Goal: Information Seeking & Learning: Find specific fact

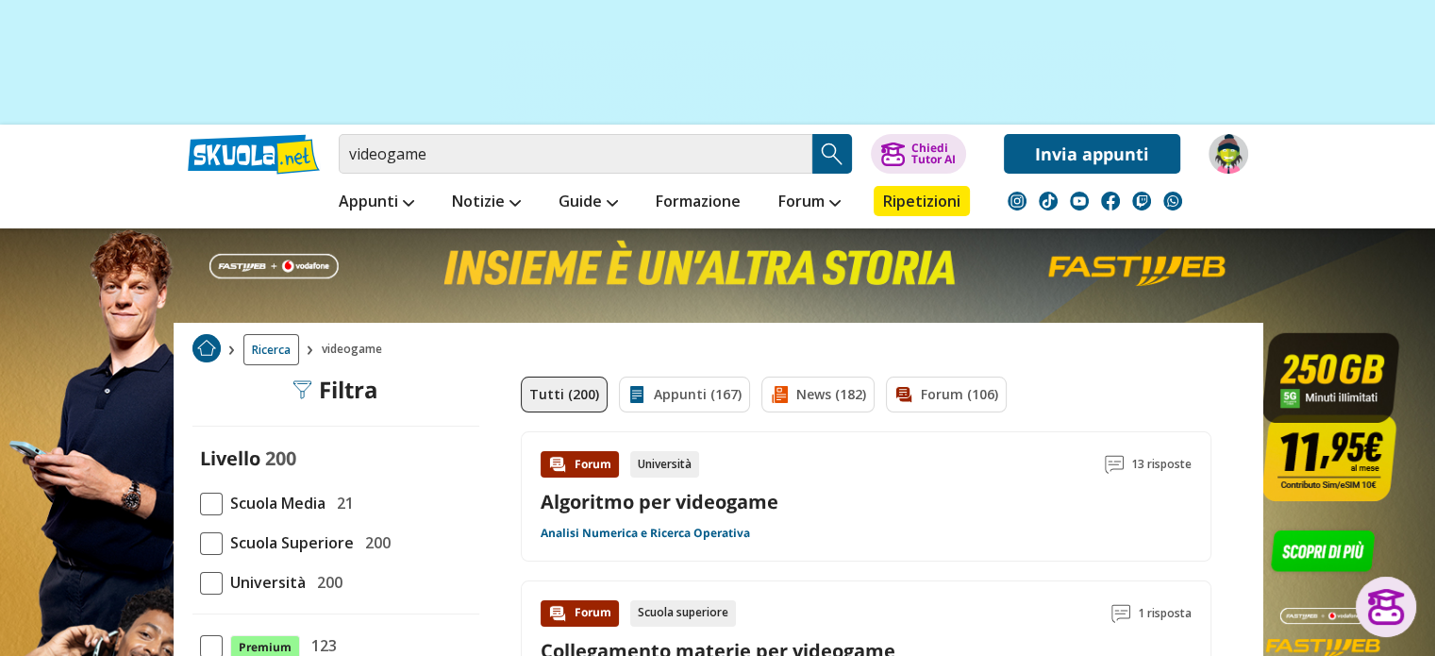
click at [1237, 73] on section at bounding box center [717, 7] width 1435 height 236
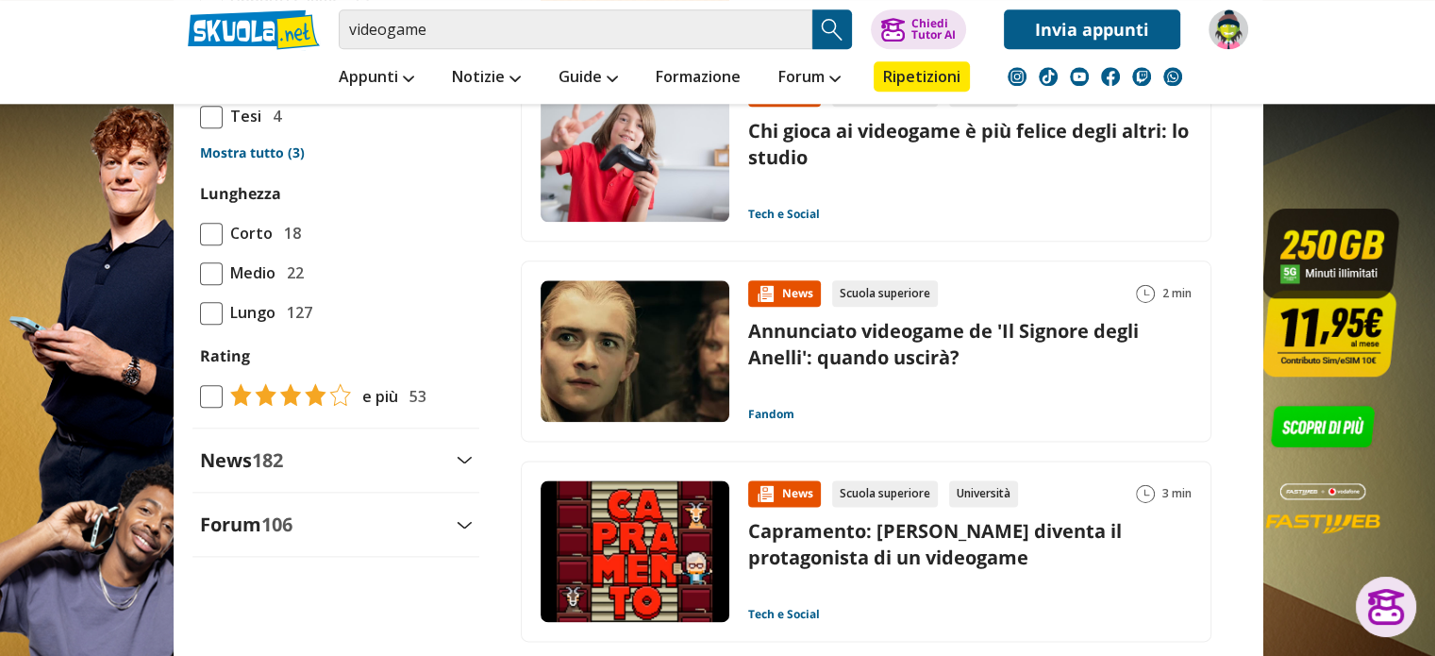
scroll to position [2454, 0]
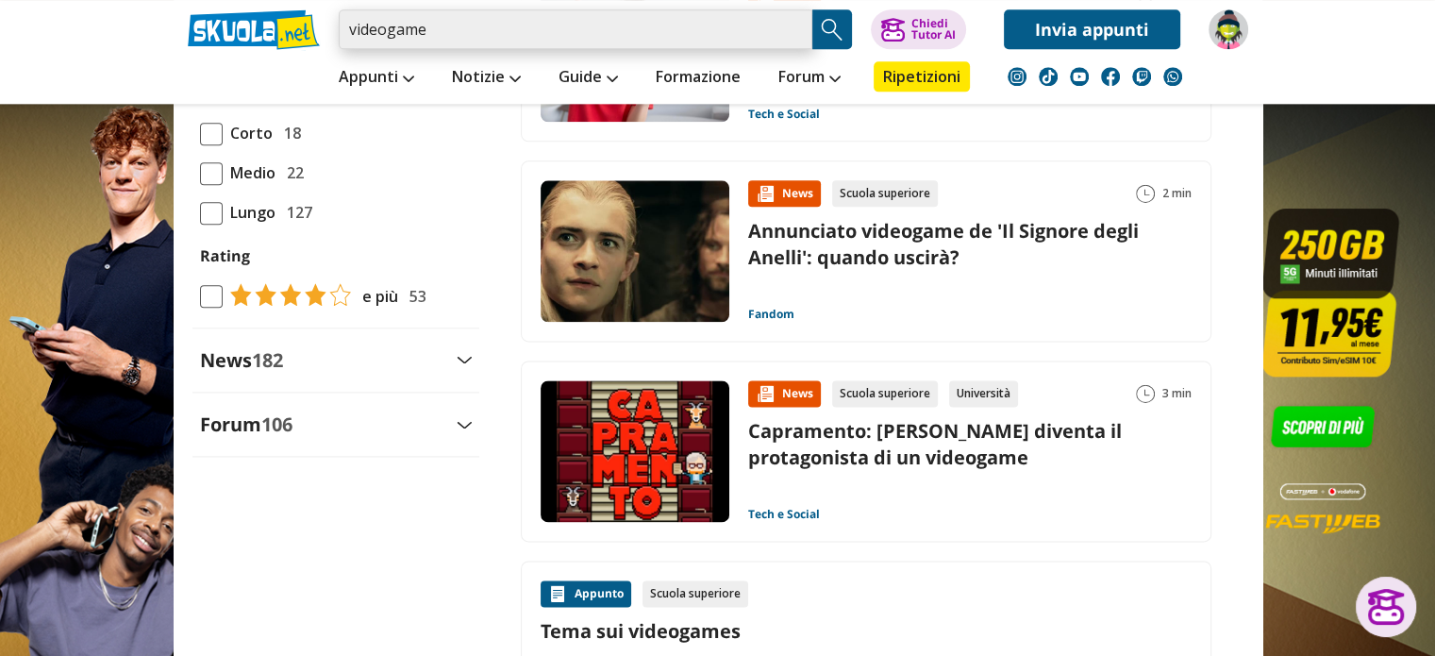
drag, startPoint x: 442, startPoint y: 33, endPoint x: 292, endPoint y: 14, distance: 151.2
click at [292, 14] on div "videogame Trova un tutor esperto su questo argomento Chiedi Tutor AI" at bounding box center [718, 24] width 1089 height 49
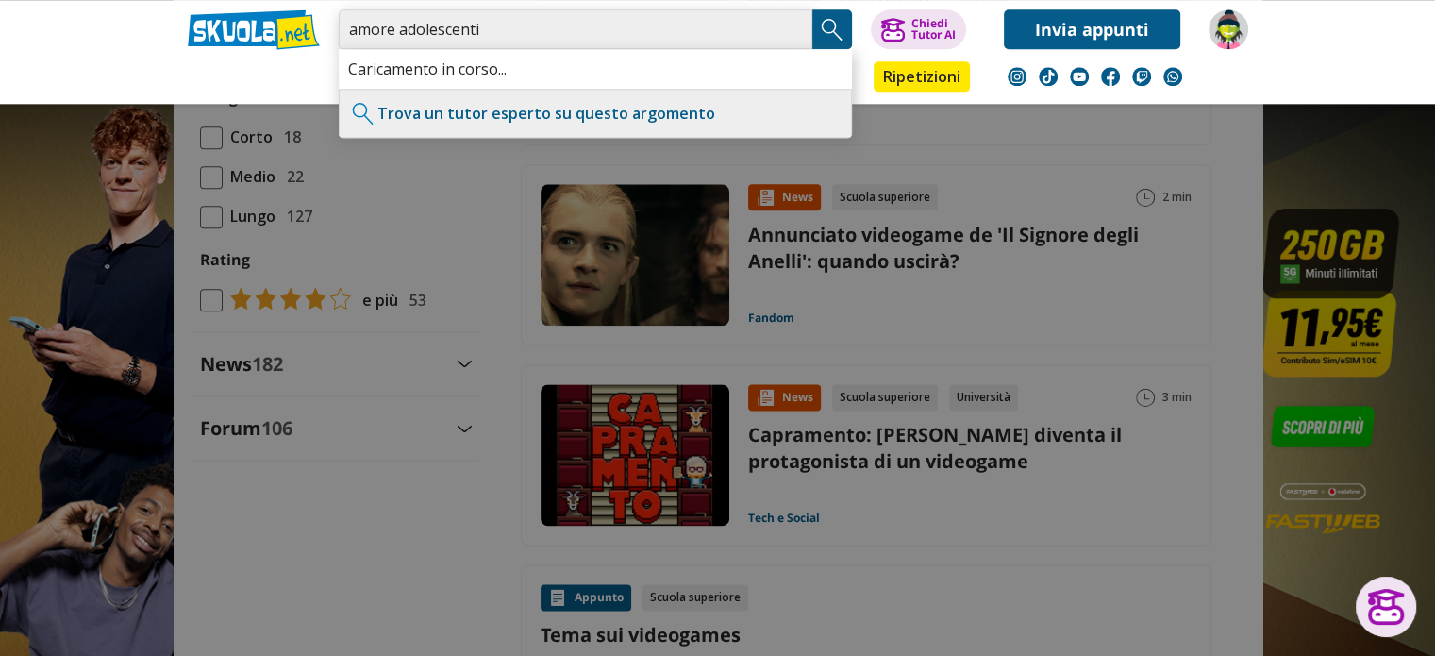
type input "amore adolescenti"
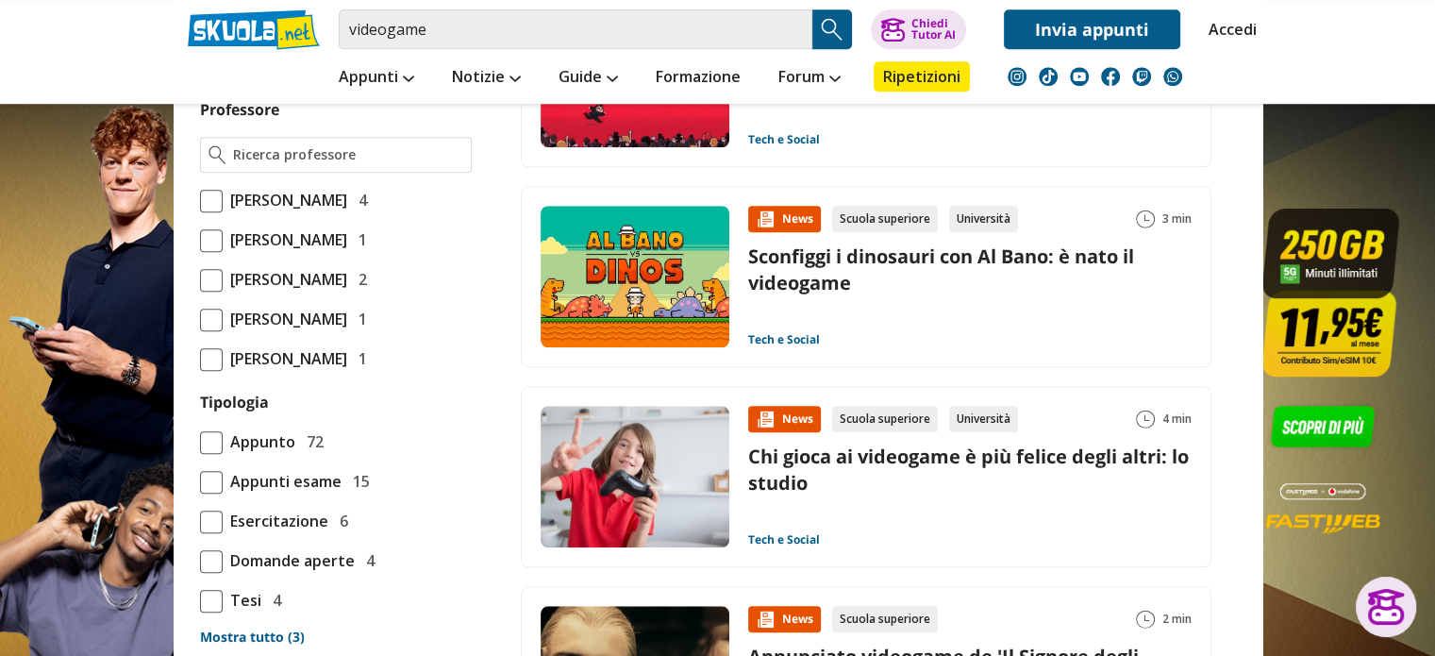
scroll to position [1604, 0]
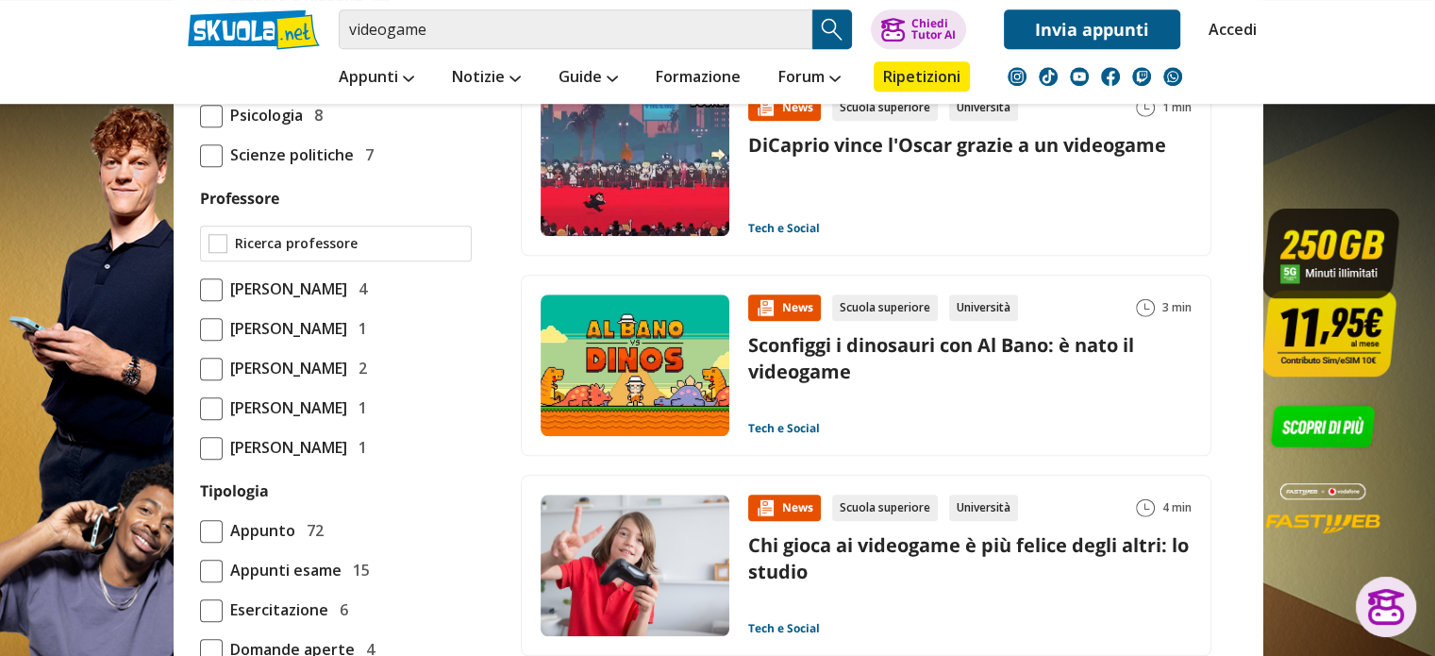
click at [260, 253] on input "Professore" at bounding box center [349, 243] width 228 height 19
type input "rossi"
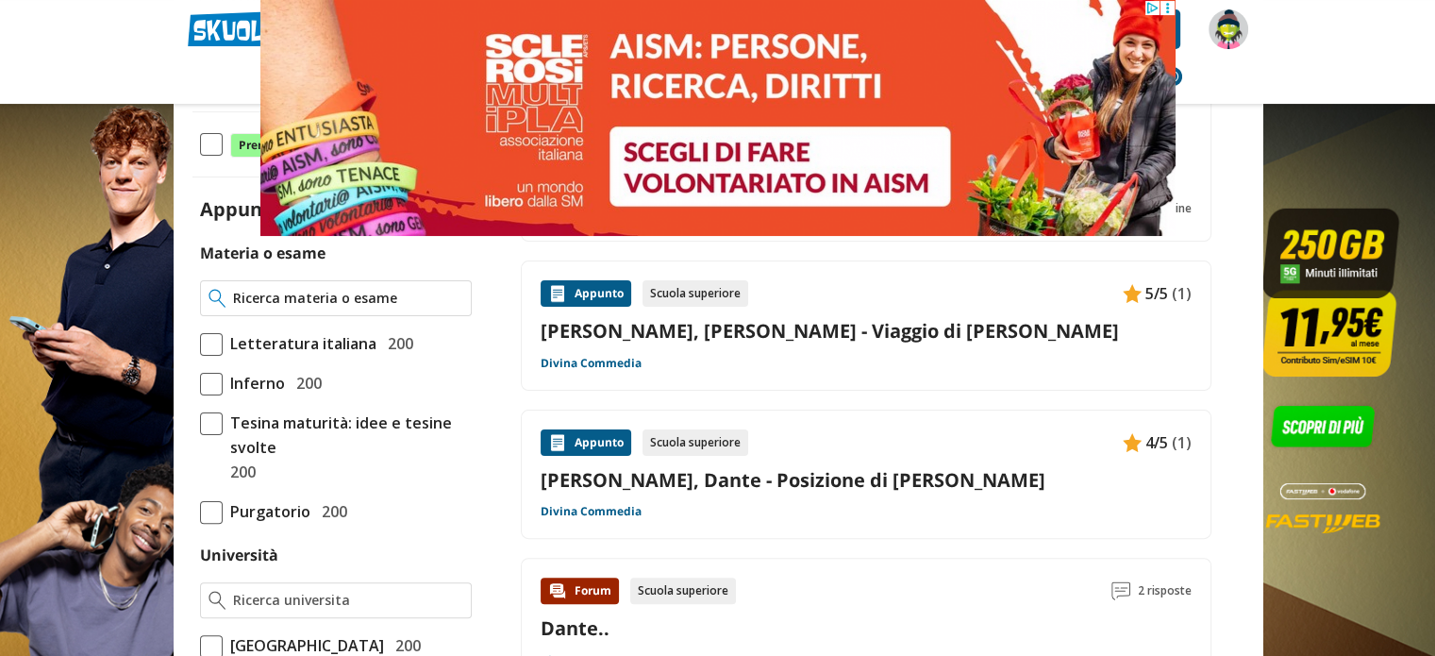
click at [303, 294] on input "Materia o esame" at bounding box center [347, 298] width 229 height 19
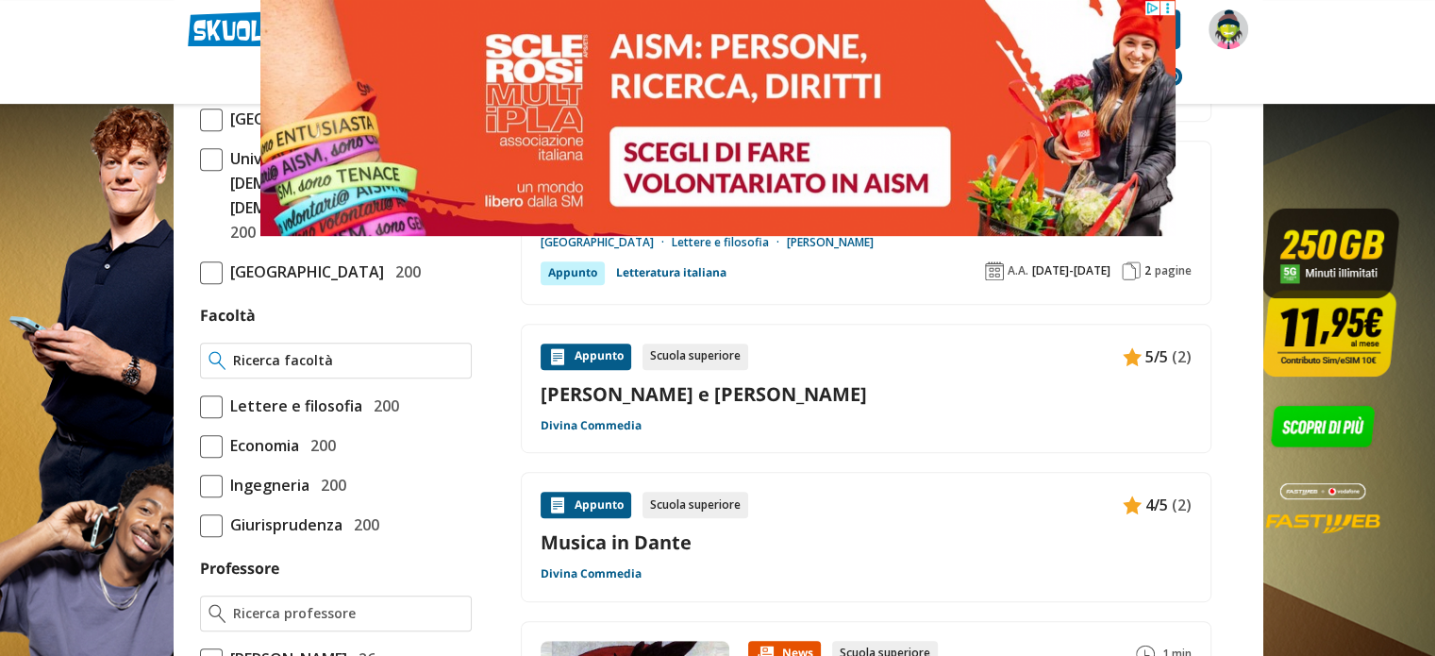
click at [333, 370] on input "Facoltà" at bounding box center [347, 360] width 229 height 19
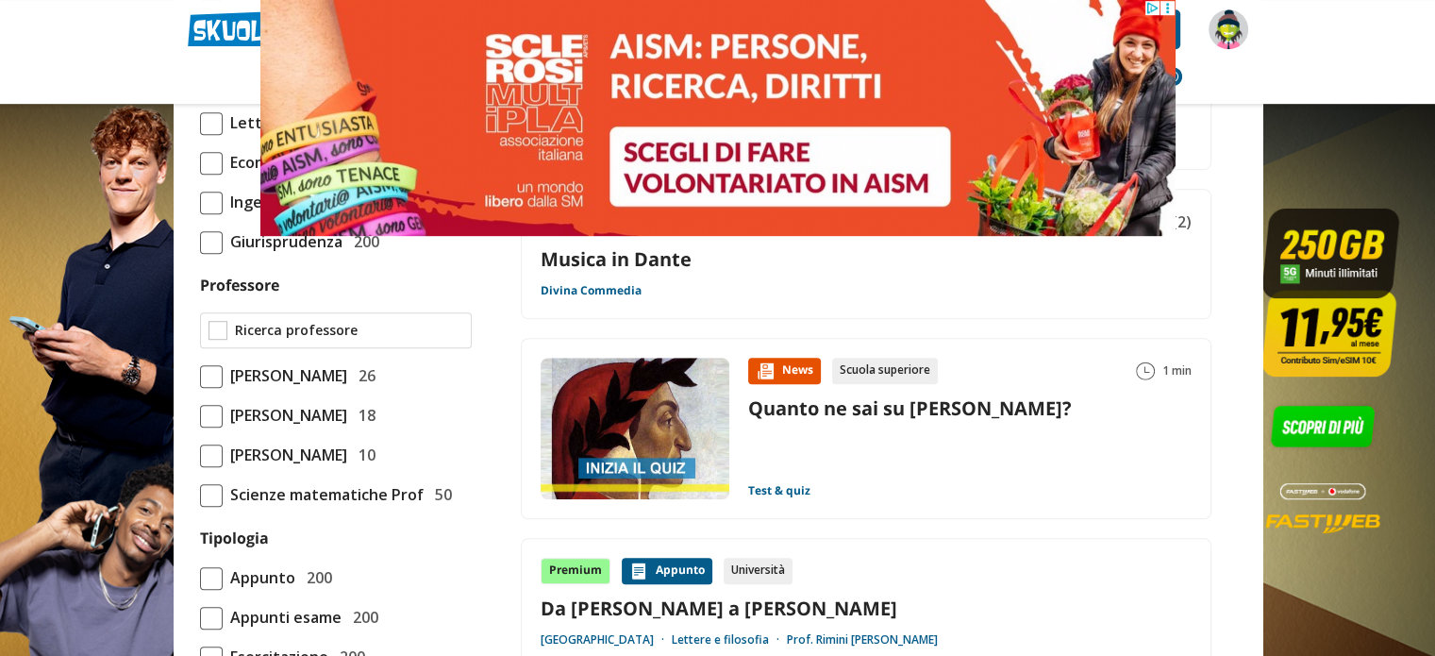
click at [320, 340] on input "Professore" at bounding box center [349, 330] width 228 height 19
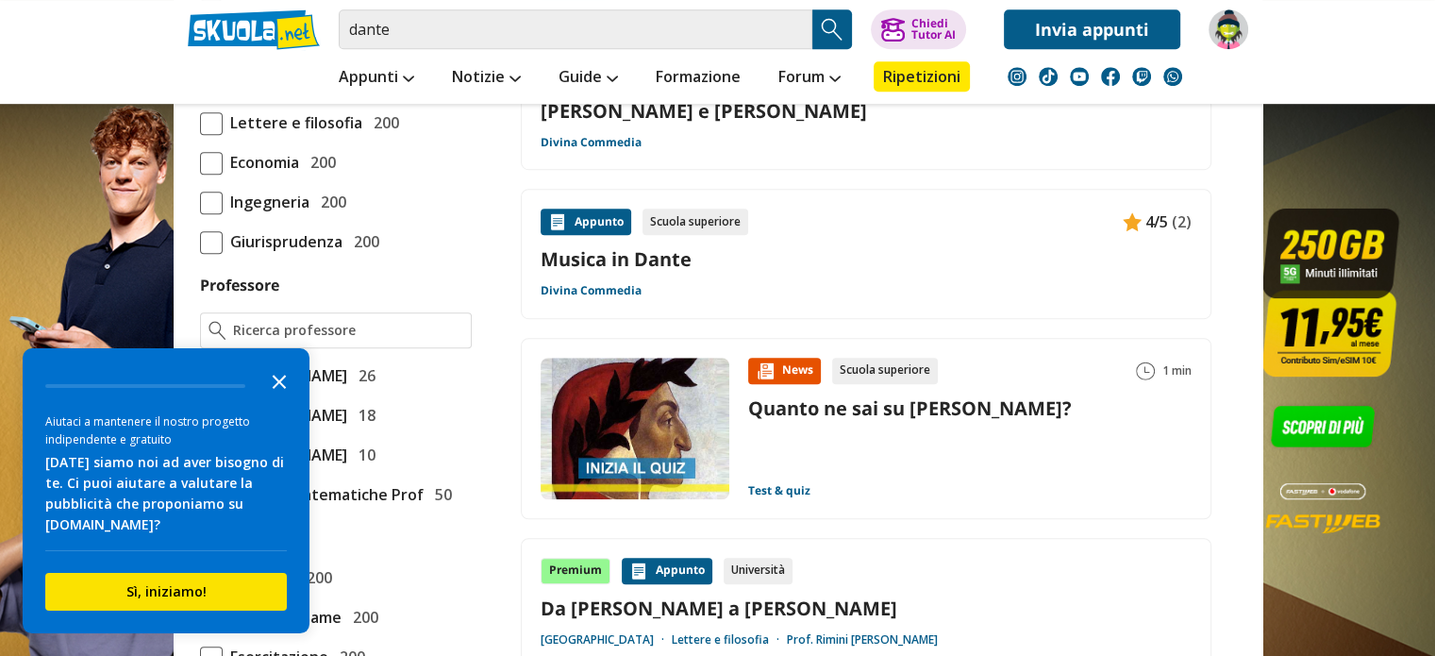
drag, startPoint x: 281, startPoint y: 379, endPoint x: 320, endPoint y: 394, distance: 41.5
click at [283, 378] on polygon "Close the survey" at bounding box center [280, 382] width 14 height 14
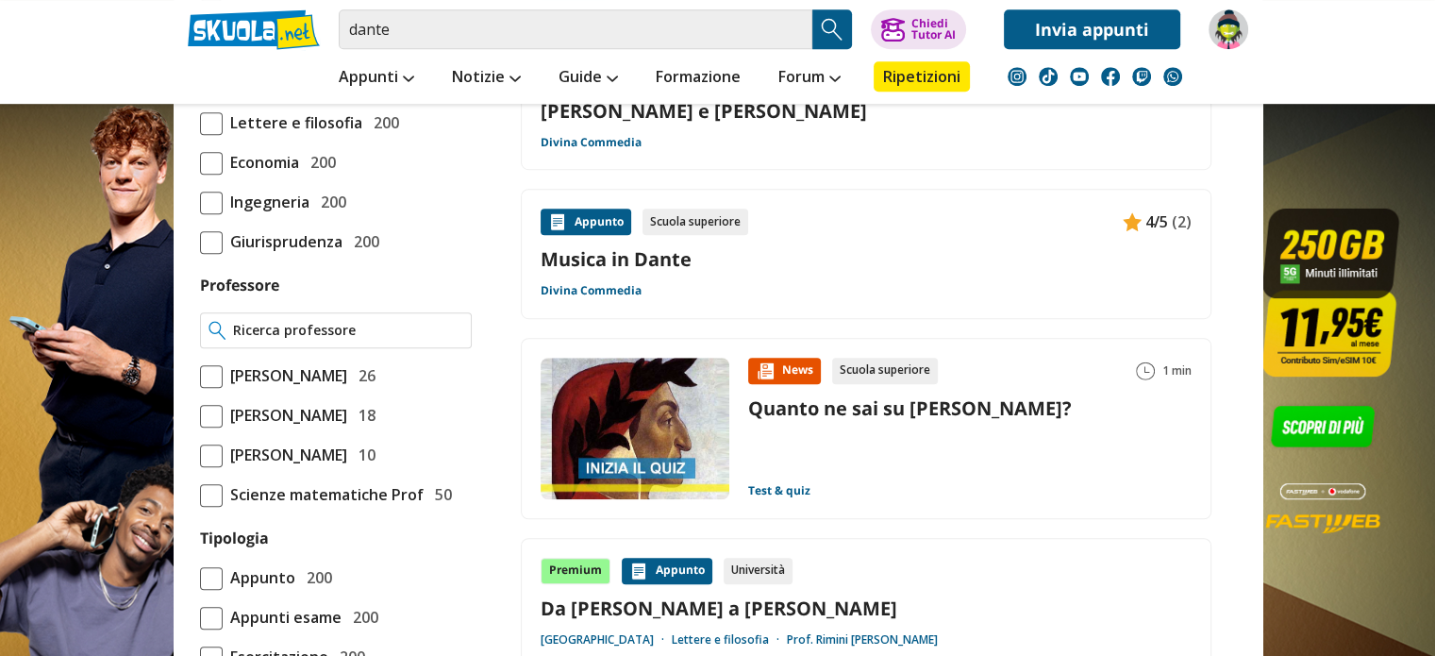
click at [320, 340] on input "Professore" at bounding box center [347, 330] width 229 height 19
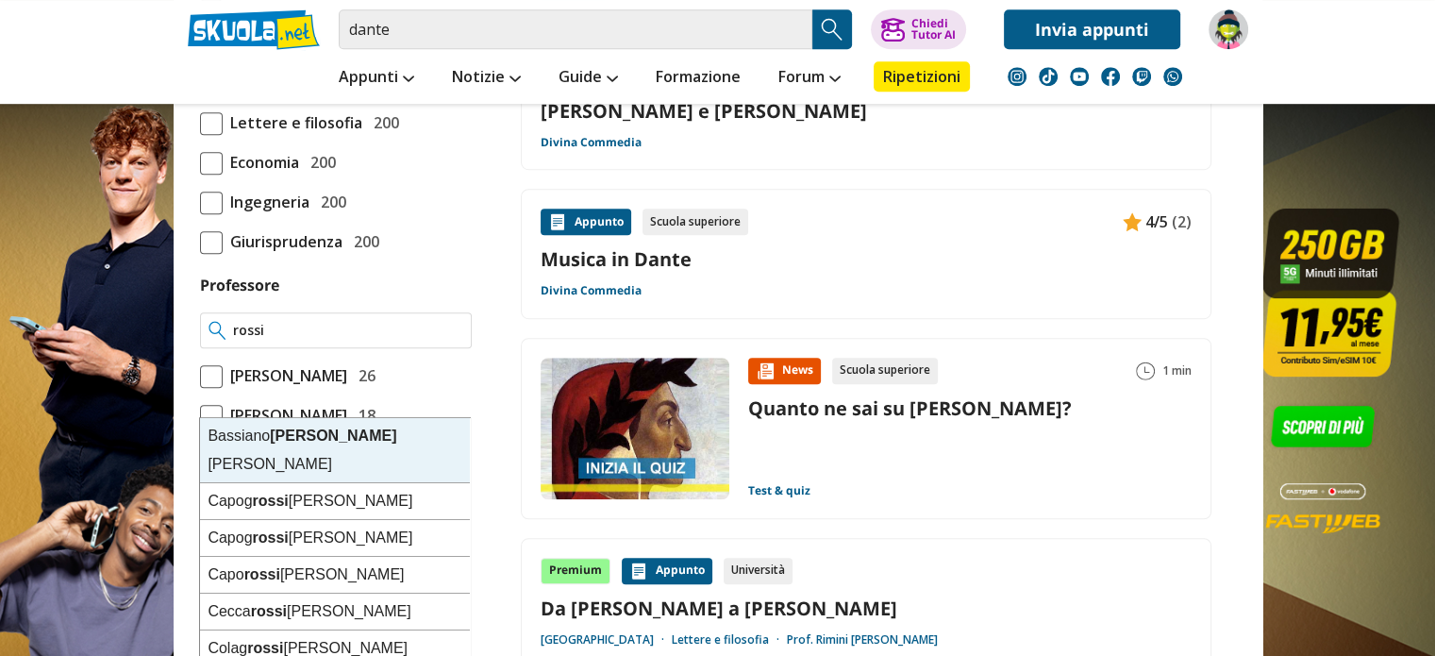
type input "rossi"
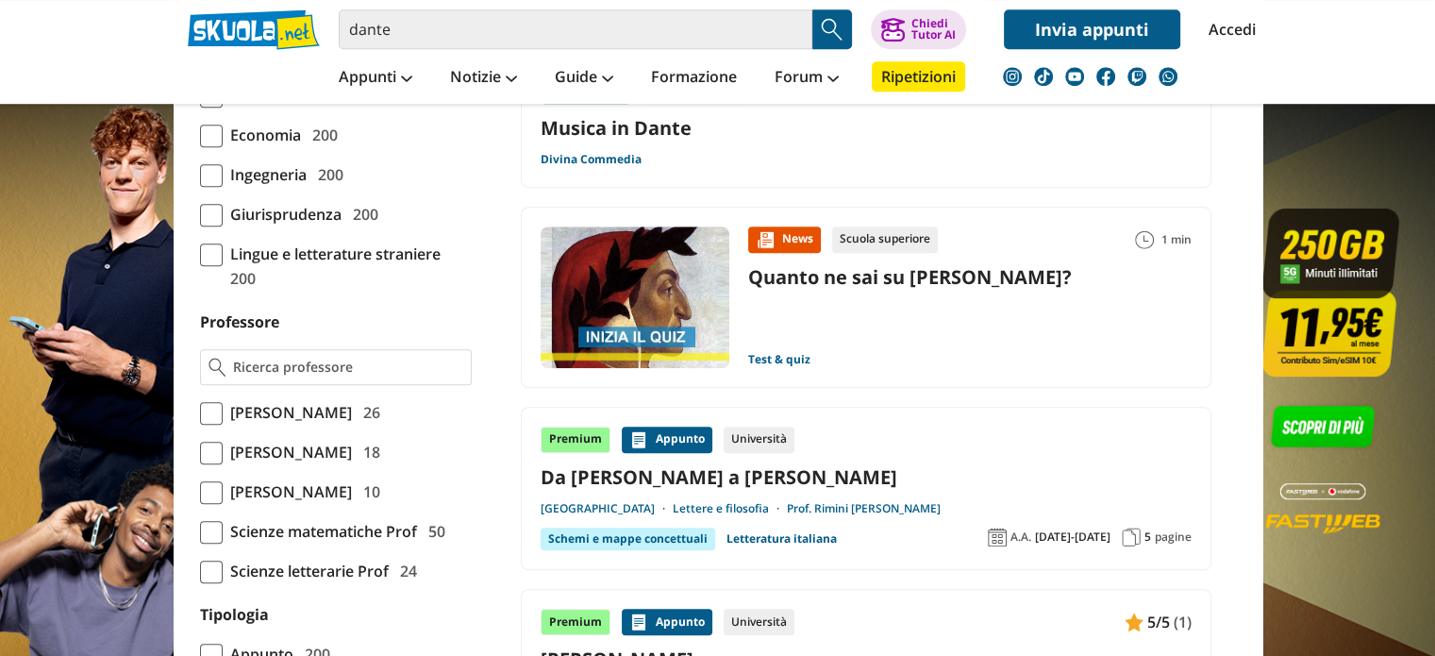
scroll to position [1510, 0]
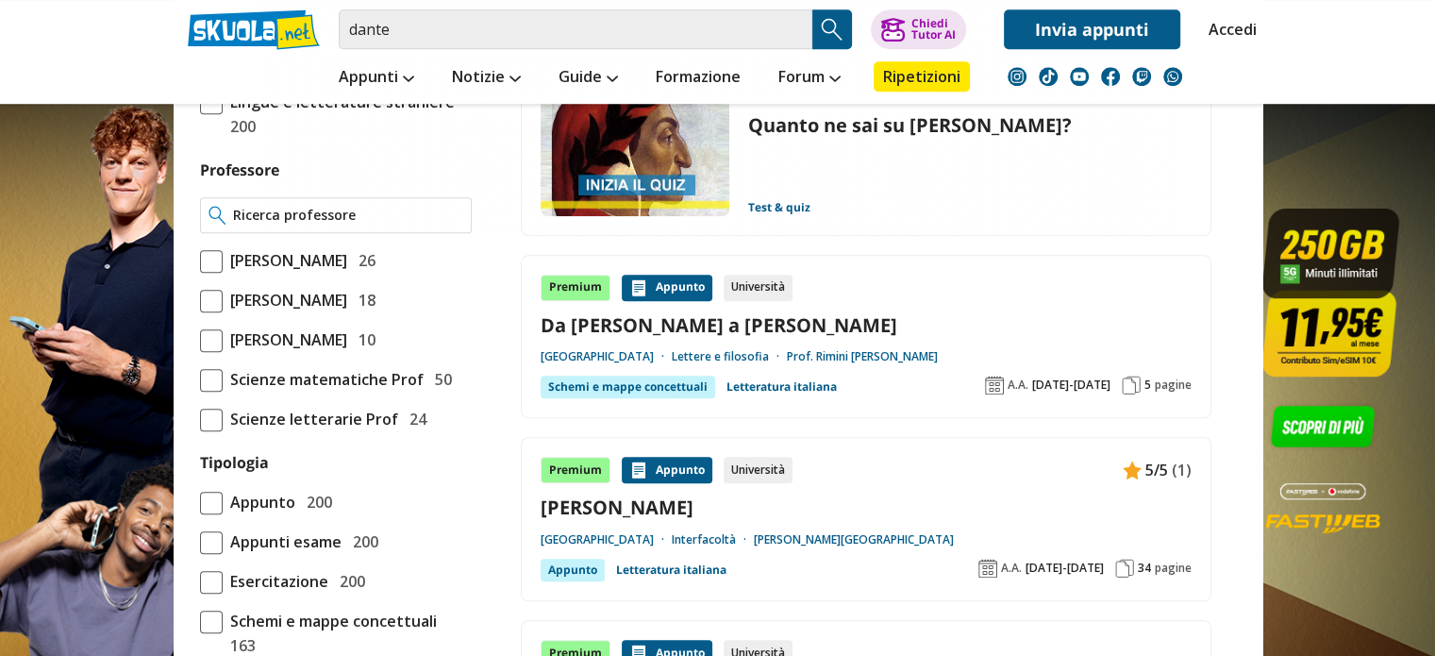
click at [302, 225] on input "Professore" at bounding box center [347, 215] width 229 height 19
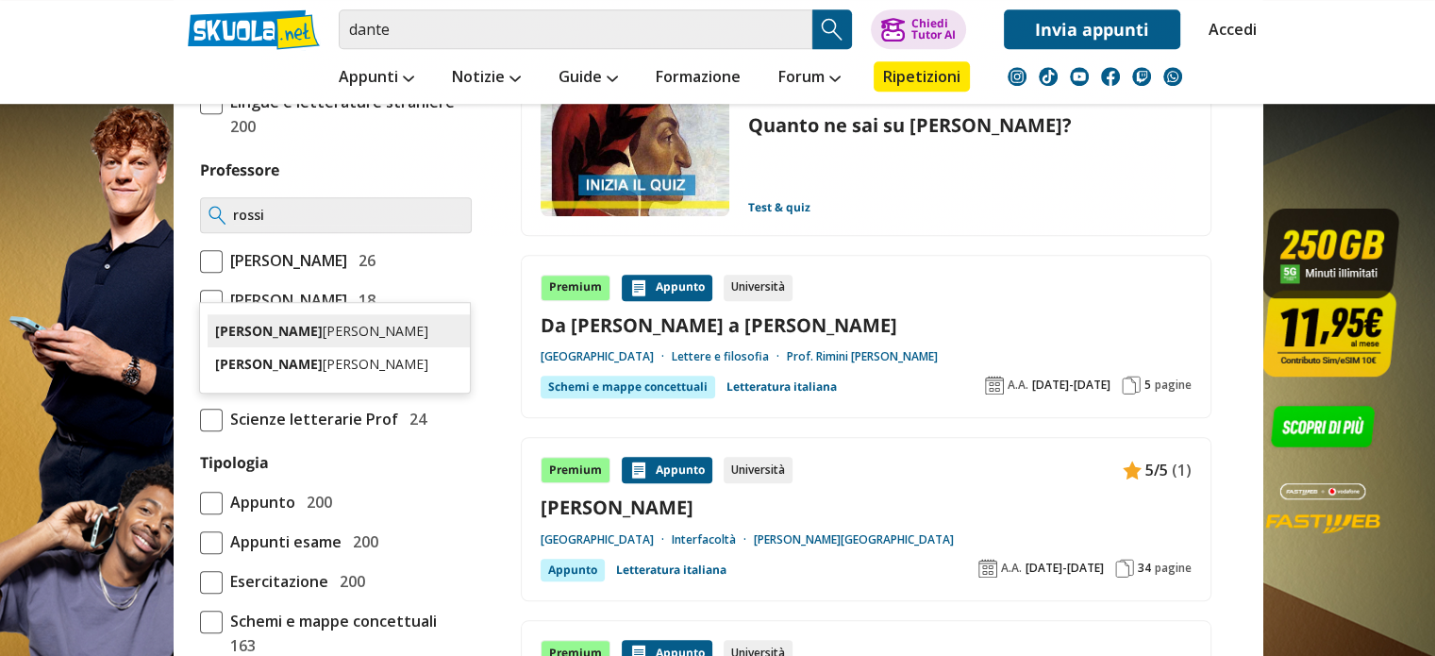
click at [299, 322] on div "Rossi Luca Carlo" at bounding box center [339, 330] width 262 height 33
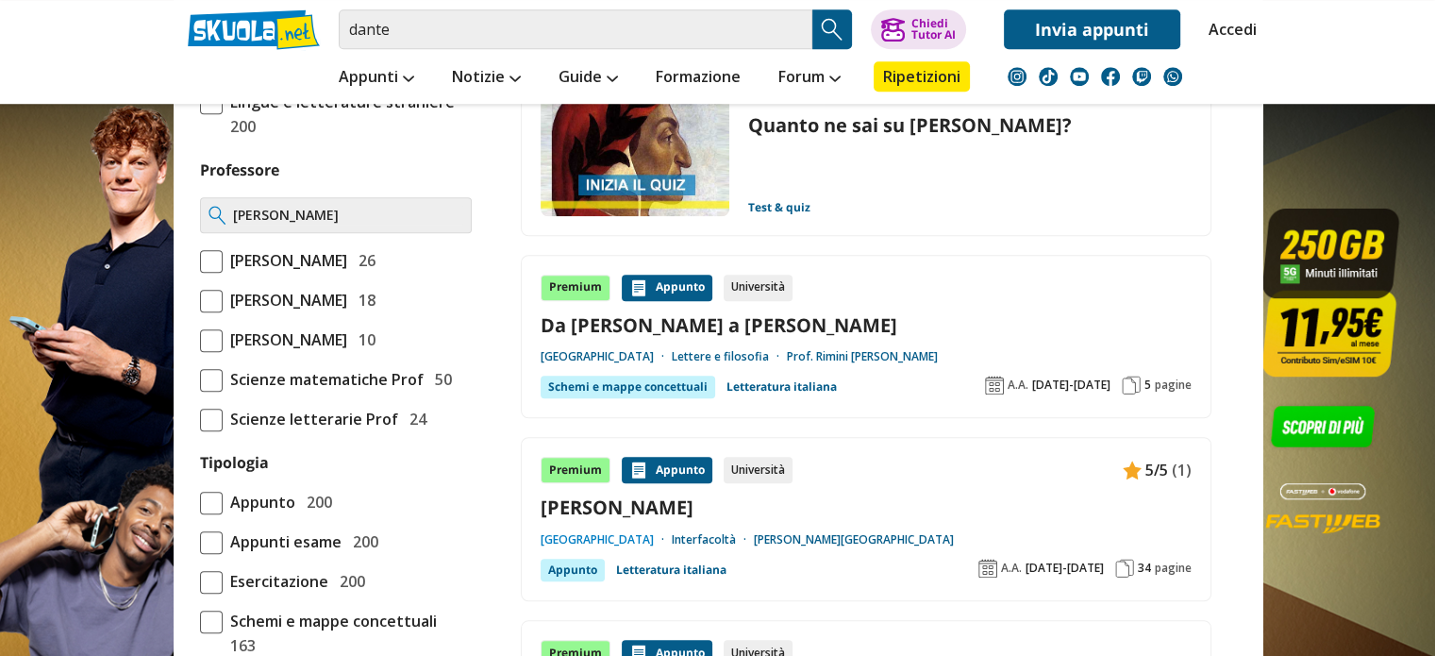
type input "[PERSON_NAME]"
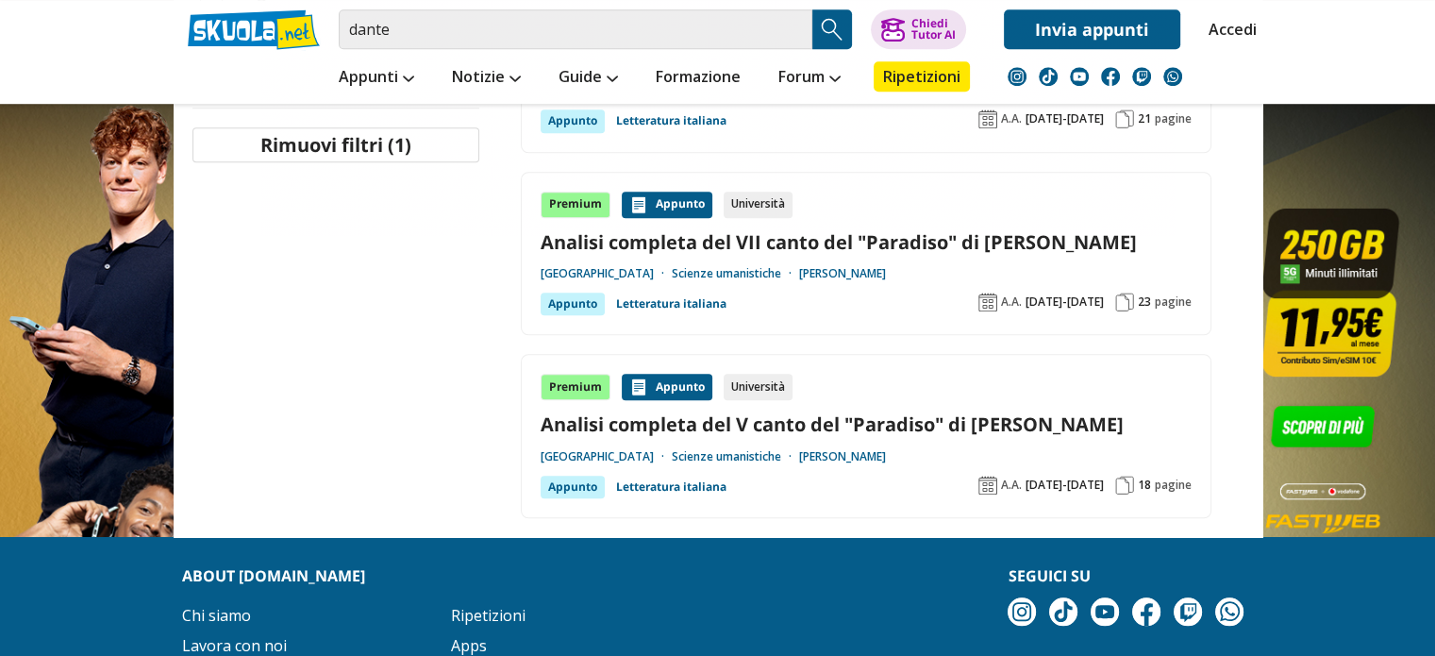
click at [718, 431] on link "Analisi completa del V canto del "Paradiso" di [PERSON_NAME]" at bounding box center [866, 423] width 651 height 25
